Goal: Obtain resource: Obtain resource

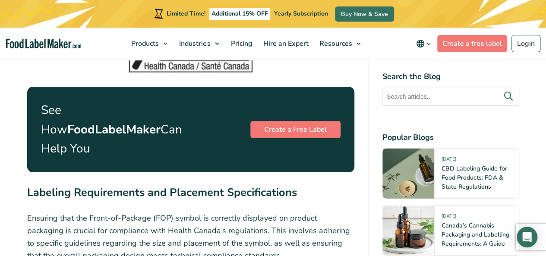
scroll to position [1364, 0]
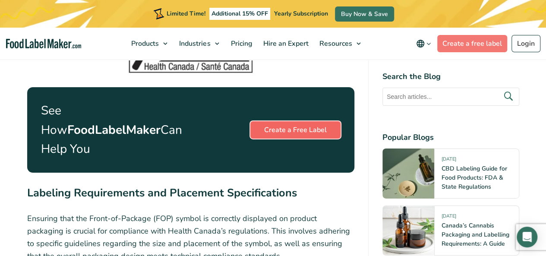
click at [297, 121] on link "Create a Free Label" at bounding box center [295, 129] width 90 height 17
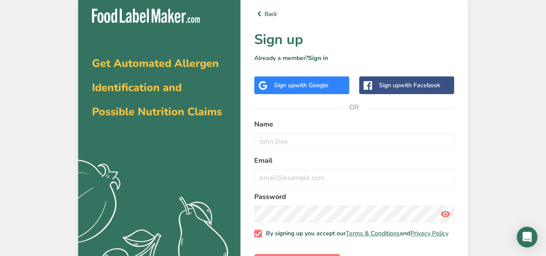
scroll to position [36, 0]
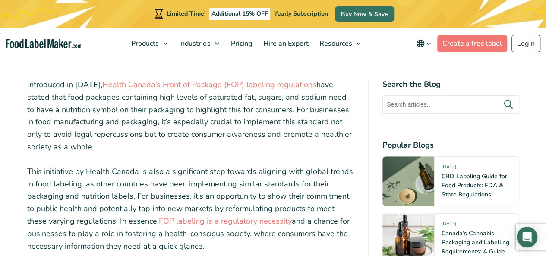
scroll to position [175, 0]
